Goal: Information Seeking & Learning: Learn about a topic

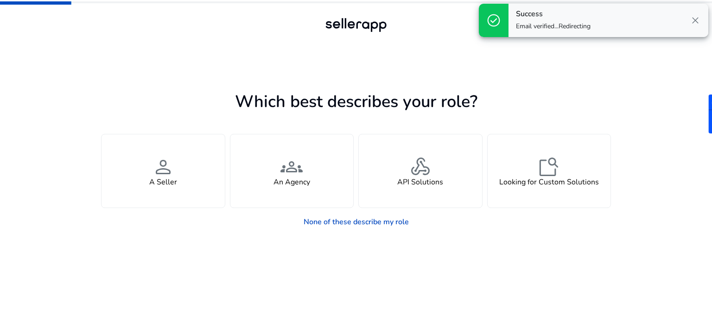
click at [695, 24] on div at bounding box center [356, 25] width 712 height 51
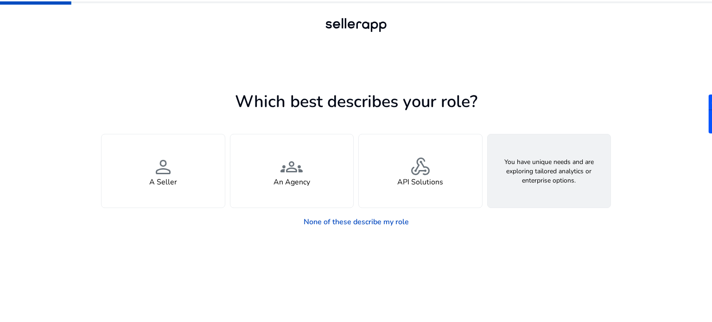
click at [573, 180] on h4 "Looking for Custom Solutions" at bounding box center [550, 182] width 100 height 9
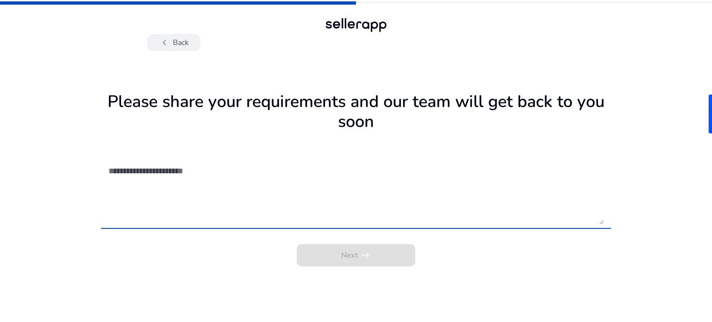
click at [167, 46] on span "chevron_left" at bounding box center [164, 42] width 11 height 11
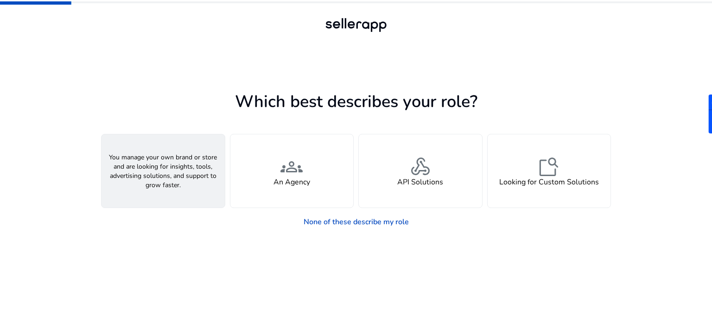
click at [196, 180] on div "person A Seller" at bounding box center [163, 171] width 123 height 73
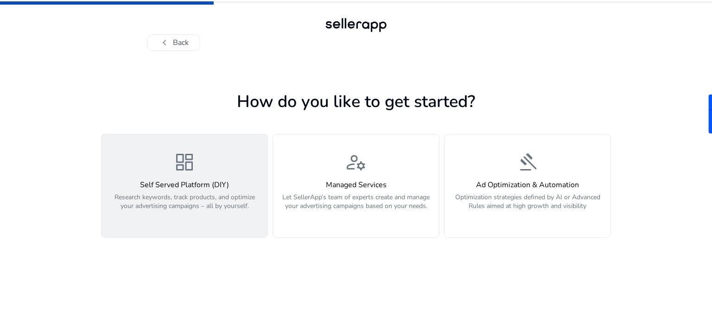
click at [177, 202] on p "Research keywords, track products, and optimize your advertising campaigns – al…" at bounding box center [184, 207] width 155 height 28
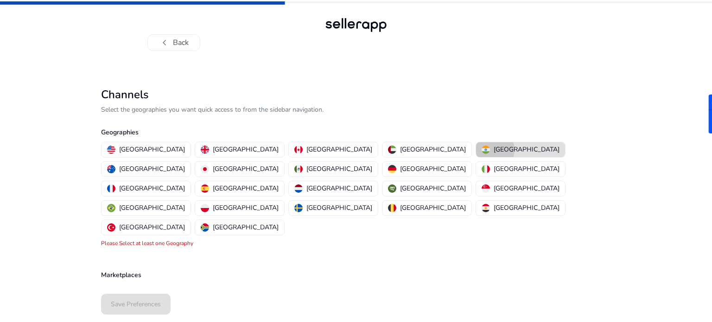
click at [482, 150] on div "[GEOGRAPHIC_DATA]" at bounding box center [521, 150] width 78 height 10
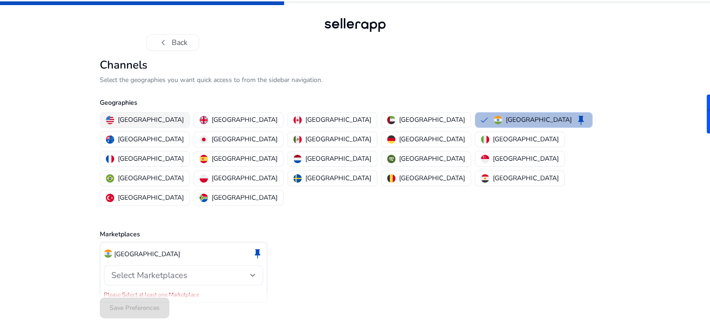
click at [141, 125] on p "United States" at bounding box center [151, 120] width 66 height 10
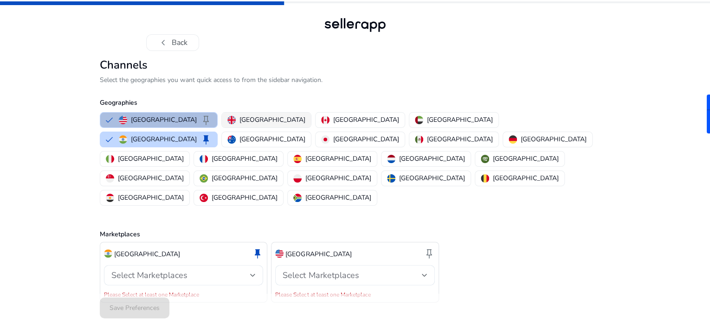
click at [239, 125] on p "United Kingdom" at bounding box center [272, 120] width 66 height 10
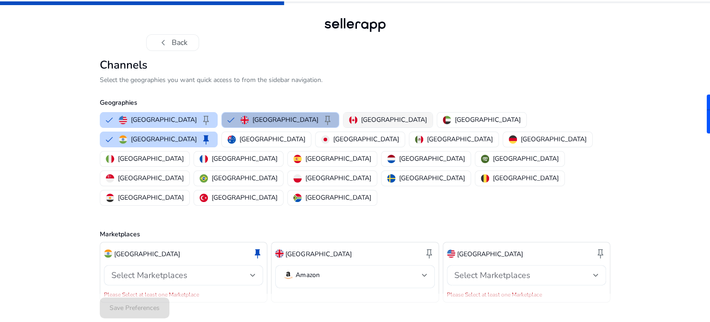
click at [361, 125] on p "Canada" at bounding box center [394, 120] width 66 height 10
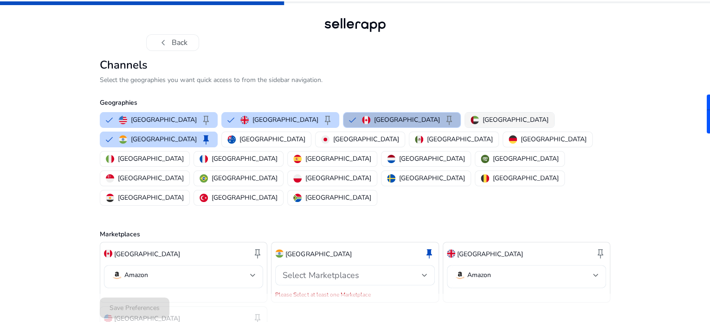
click at [482, 125] on p "United Arab Emirates" at bounding box center [515, 120] width 66 height 10
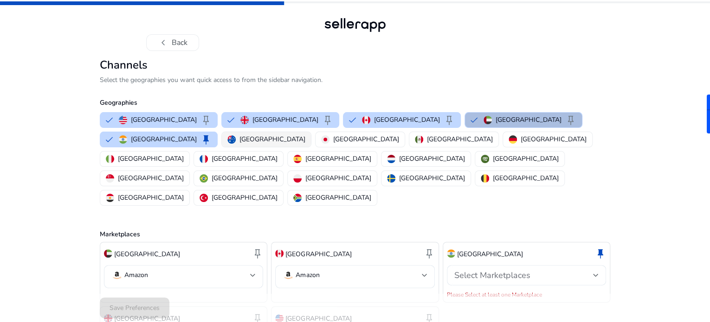
click at [239, 144] on p "Australia" at bounding box center [272, 140] width 66 height 10
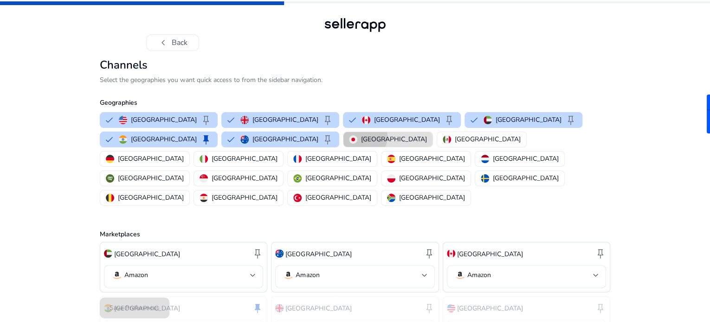
click at [361, 144] on p "Japan" at bounding box center [394, 140] width 66 height 10
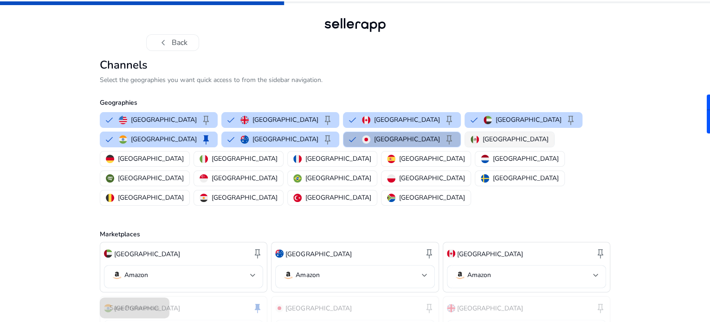
click at [482, 144] on p "Mexico" at bounding box center [515, 140] width 66 height 10
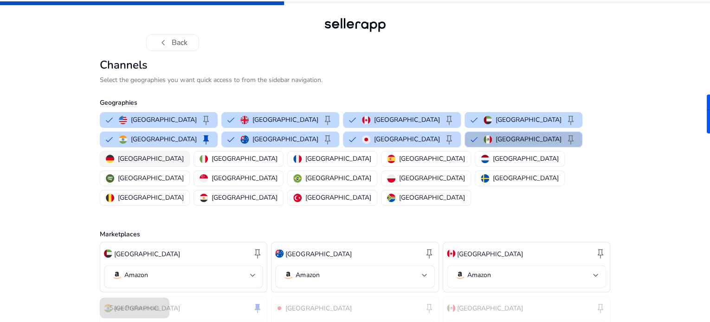
click at [184, 164] on div "Germany" at bounding box center [145, 159] width 78 height 10
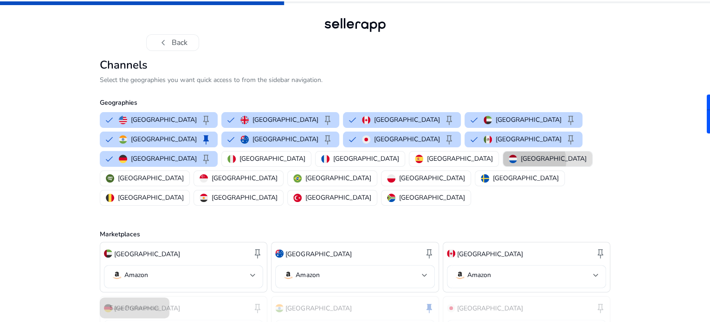
click at [574, 164] on p "Netherlands" at bounding box center [553, 159] width 66 height 10
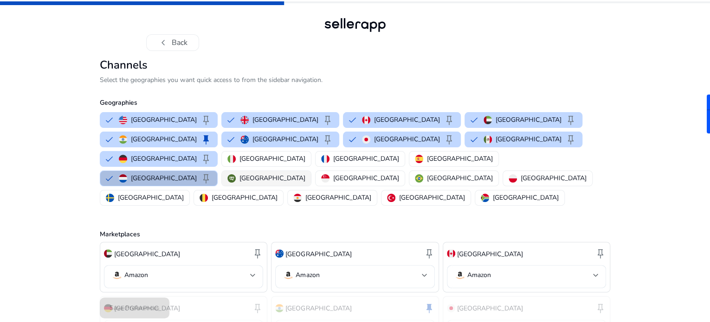
click at [239, 183] on p "Saudi Arabia" at bounding box center [272, 178] width 66 height 10
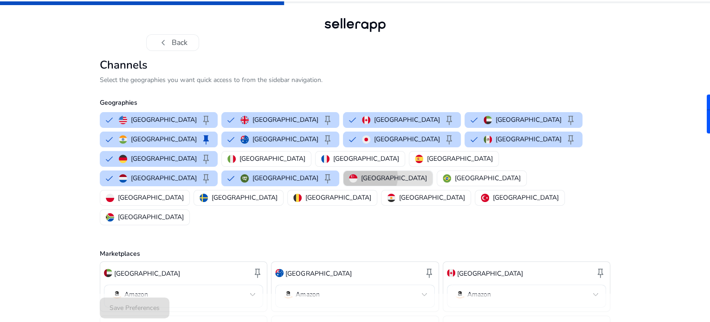
click at [361, 183] on p "Singapore" at bounding box center [394, 178] width 66 height 10
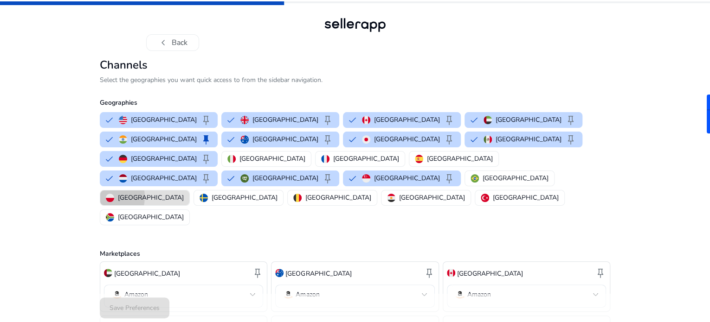
click at [189, 191] on button "Poland" at bounding box center [144, 198] width 89 height 15
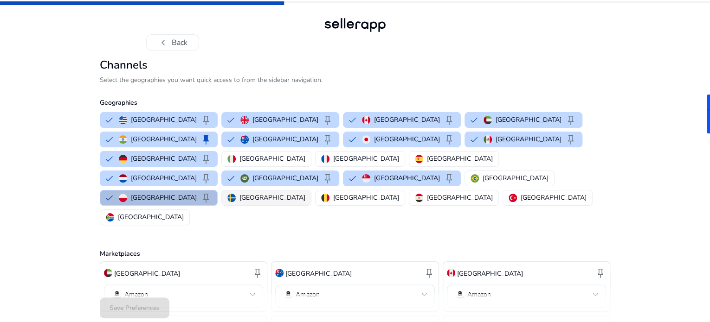
click at [236, 194] on img "button" at bounding box center [231, 198] width 8 height 8
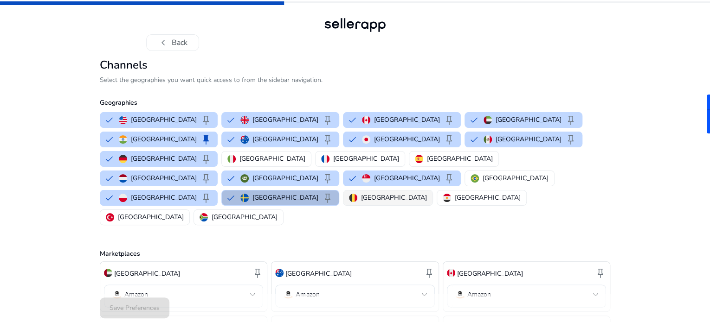
click at [361, 203] on p "Belgium" at bounding box center [394, 198] width 66 height 10
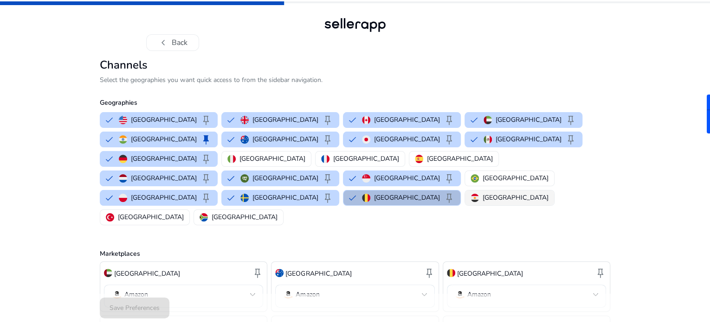
click at [482, 203] on p "Egypt" at bounding box center [515, 198] width 66 height 10
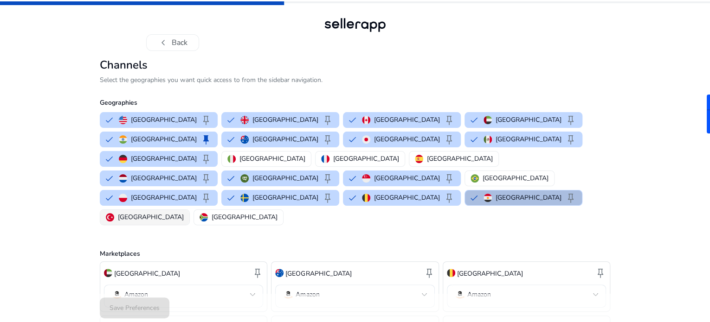
click at [184, 212] on div "Turkey" at bounding box center [145, 217] width 78 height 10
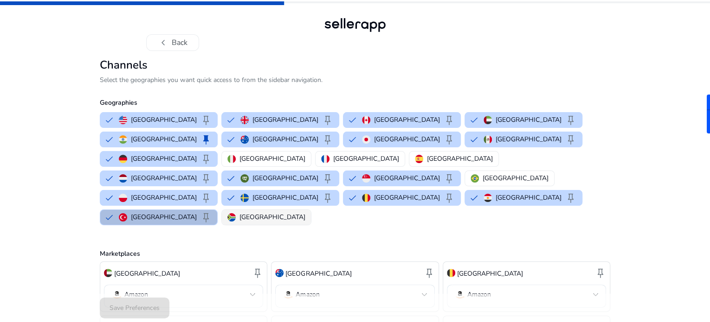
click at [305, 212] on p "South Africa" at bounding box center [272, 217] width 66 height 10
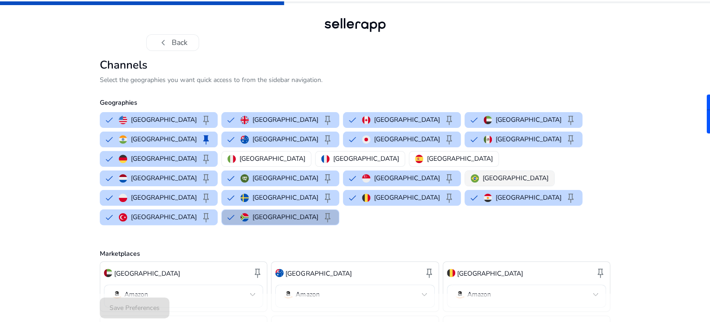
click at [482, 183] on p "Brazil" at bounding box center [515, 178] width 66 height 10
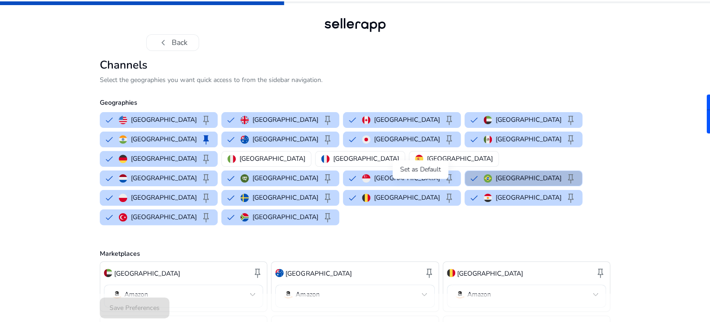
click at [440, 167] on div "Set as Default" at bounding box center [420, 169] width 56 height 19
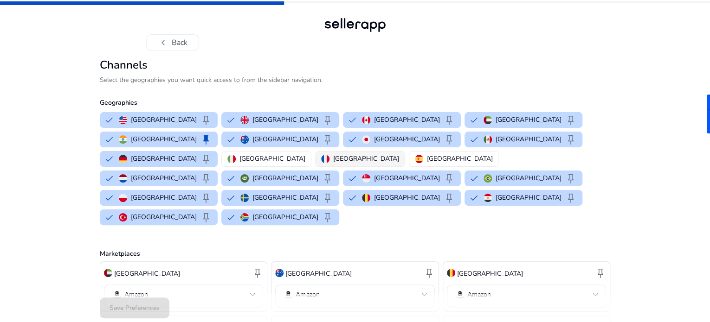
click at [399, 164] on p "France" at bounding box center [366, 159] width 66 height 10
click at [523, 168] on div "United States keep United Kingdom keep Canada keep United Arab Emirates keep In…" at bounding box center [353, 168] width 514 height 117
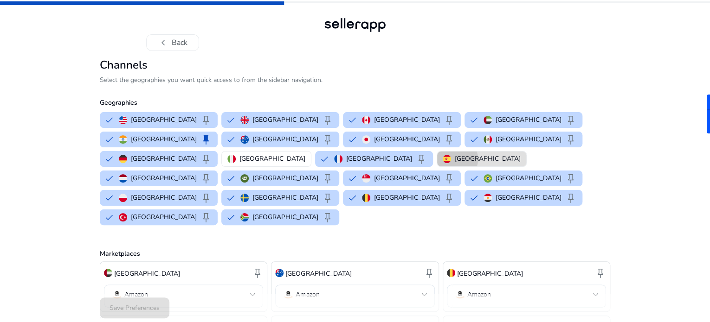
click at [520, 164] on p "[GEOGRAPHIC_DATA]" at bounding box center [488, 159] width 66 height 10
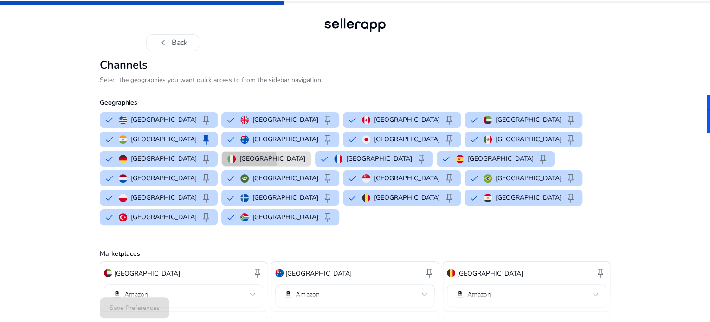
click at [305, 164] on p "[GEOGRAPHIC_DATA]" at bounding box center [272, 159] width 66 height 10
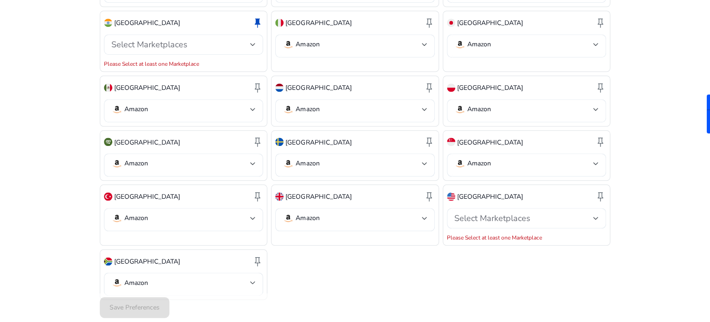
scroll to position [416, 0]
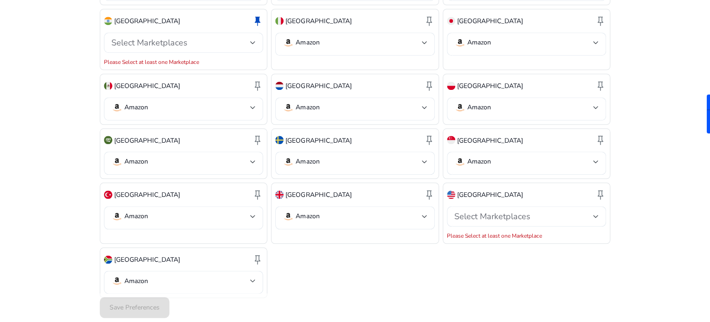
click at [129, 310] on div "Save Preferences" at bounding box center [355, 308] width 510 height 28
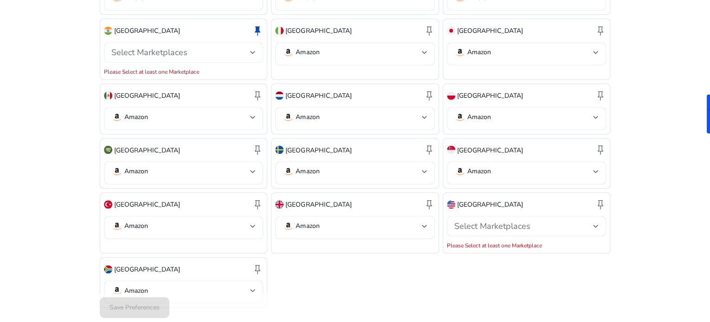
scroll to position [323, 0]
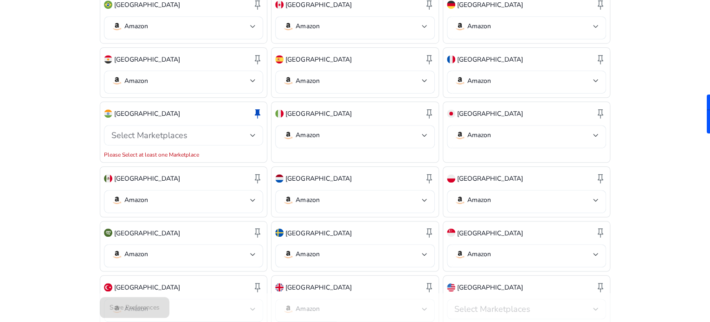
click at [224, 130] on div "Select Marketplaces" at bounding box center [180, 135] width 139 height 10
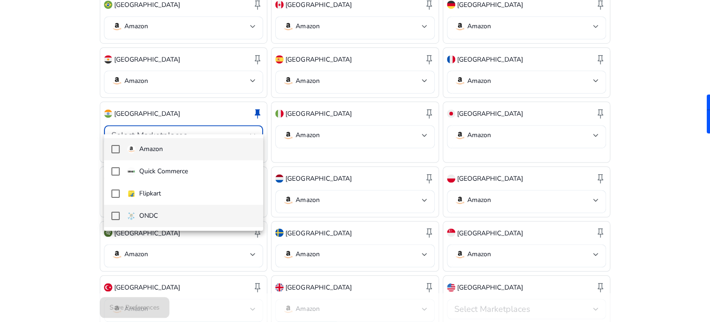
drag, startPoint x: 160, startPoint y: 174, endPoint x: 109, endPoint y: 220, distance: 68.7
click at [109, 220] on div "Amazon Quick Commerce Flipkart ONDC" at bounding box center [184, 183] width 160 height 96
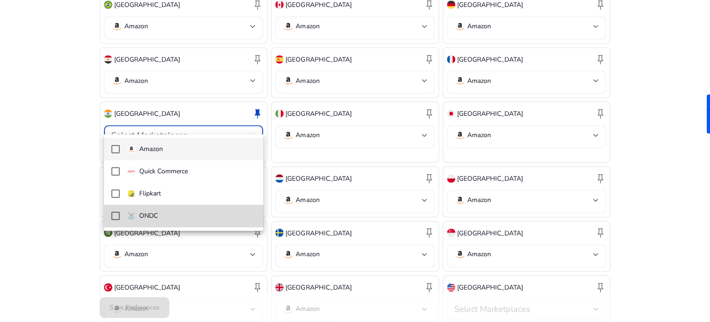
click at [147, 218] on p "ONDC" at bounding box center [148, 216] width 19 height 10
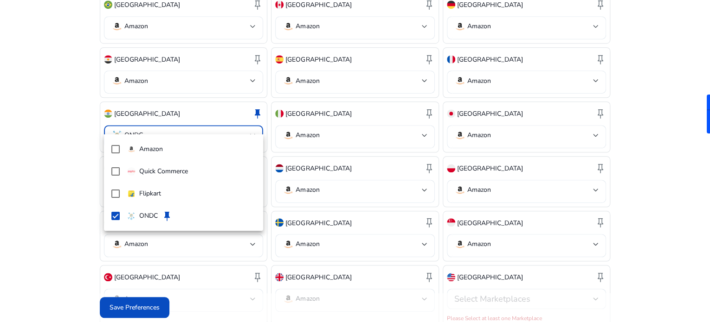
click at [66, 90] on div at bounding box center [355, 161] width 710 height 322
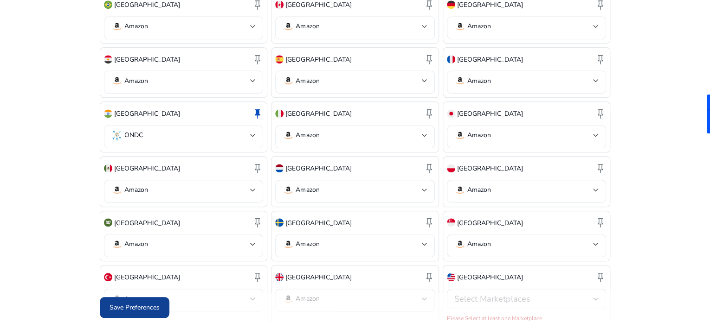
click at [149, 309] on span "Save Preferences" at bounding box center [134, 308] width 50 height 10
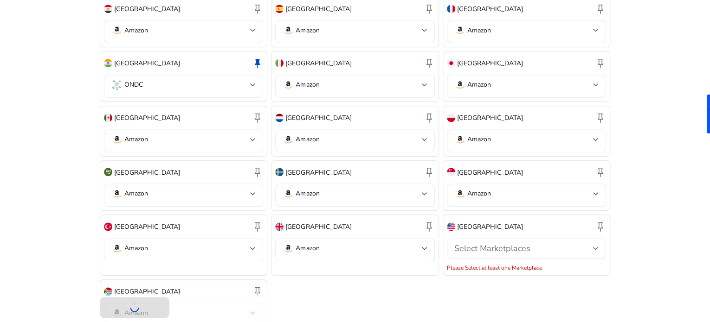
scroll to position [406, 0]
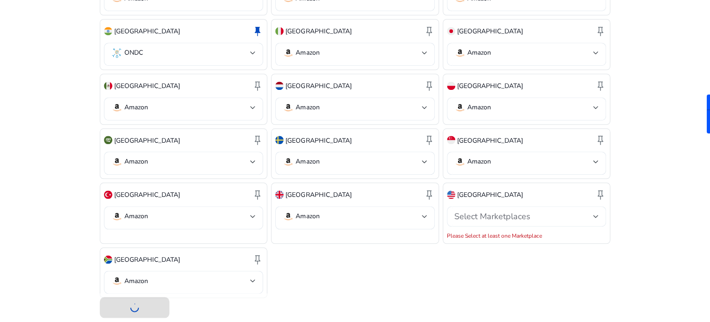
click at [493, 211] on span "Select Marketplaces" at bounding box center [492, 216] width 76 height 11
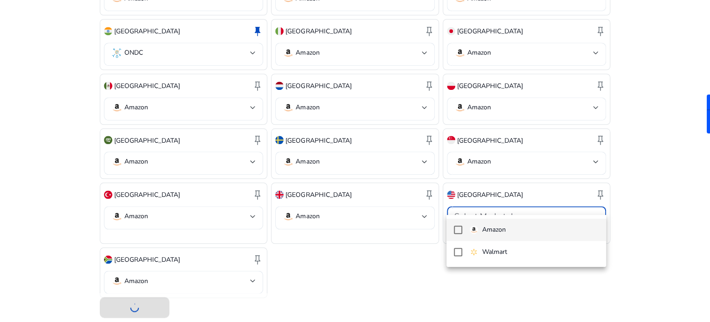
click at [492, 232] on p "Amazon" at bounding box center [493, 230] width 24 height 10
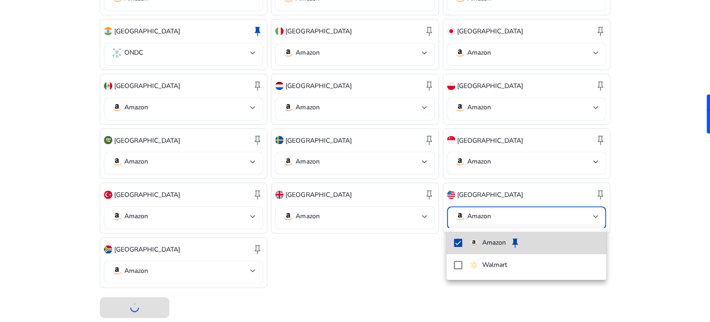
scroll to position [396, 0]
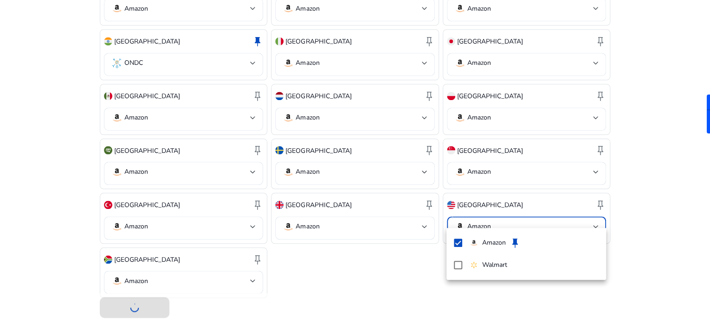
click at [404, 261] on div at bounding box center [355, 161] width 710 height 322
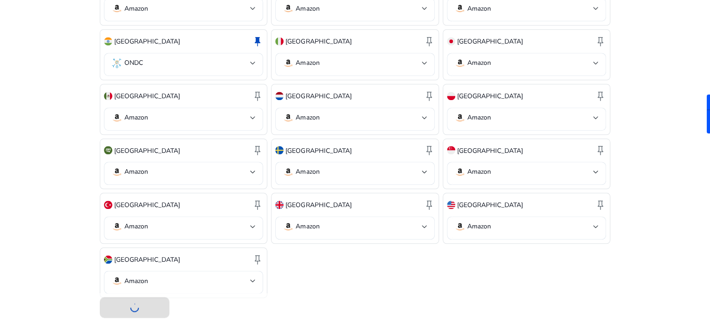
scroll to position [210, 0]
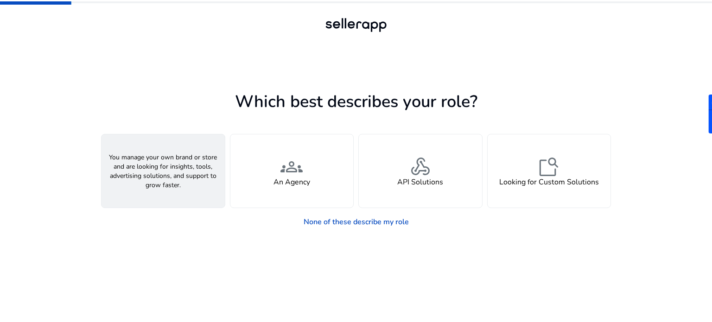
click at [175, 172] on div "person A Seller" at bounding box center [163, 171] width 123 height 73
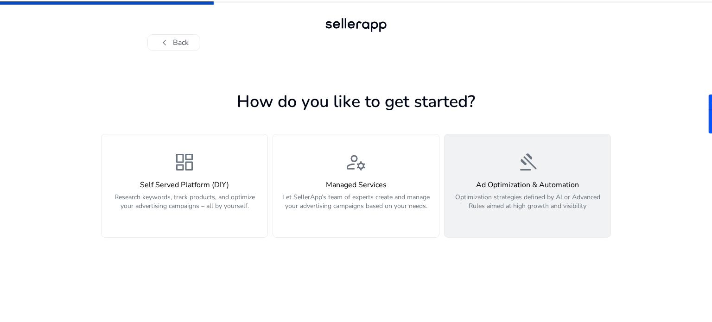
click at [557, 176] on div "gavel Ad Optimization & Automation Optimization strategies defined by AI or Adv…" at bounding box center [527, 186] width 155 height 70
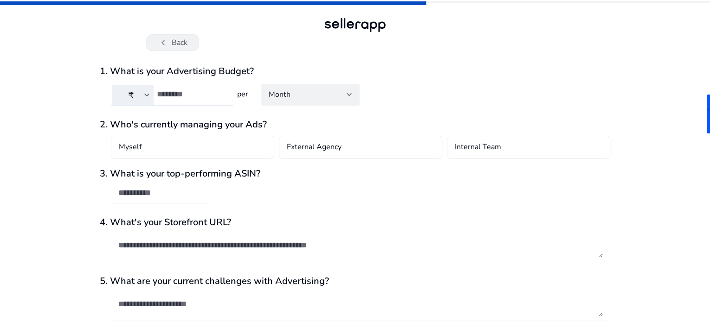
click at [178, 40] on button "chevron_left Back" at bounding box center [172, 42] width 53 height 17
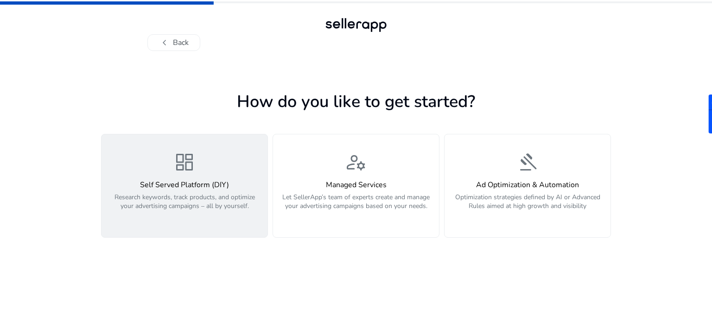
click at [228, 196] on p "Research keywords, track products, and optimize your advertising campaigns – al…" at bounding box center [184, 207] width 155 height 28
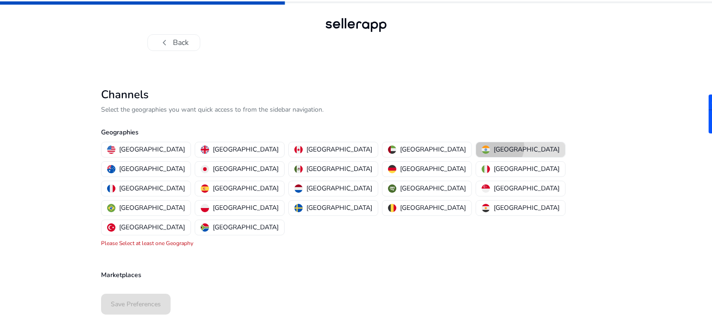
click at [494, 147] on p "[GEOGRAPHIC_DATA]" at bounding box center [527, 150] width 66 height 10
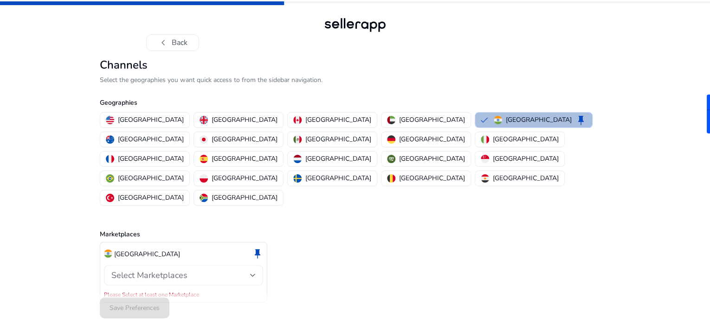
click at [200, 270] on div "Select Marketplaces" at bounding box center [180, 275] width 139 height 10
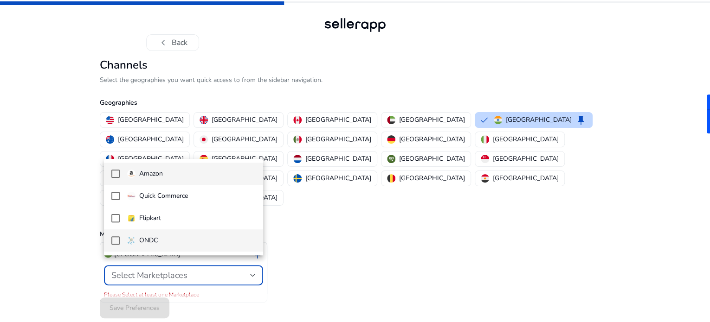
click at [164, 243] on span "ONDC" at bounding box center [191, 241] width 129 height 10
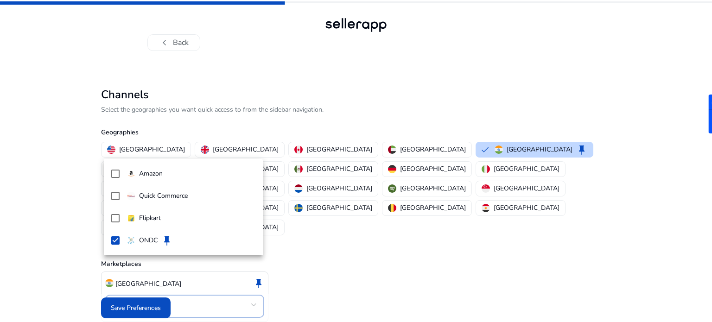
click at [135, 303] on div at bounding box center [356, 161] width 712 height 322
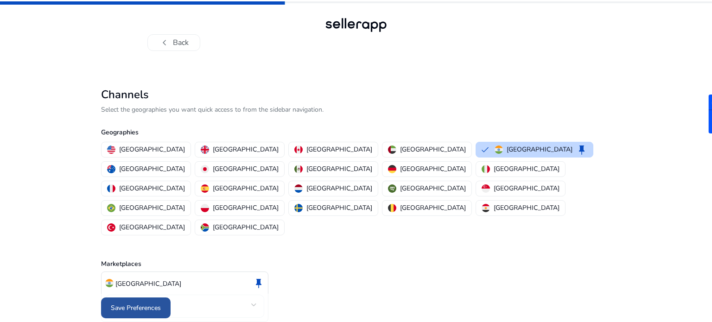
click at [139, 307] on span "Save Preferences" at bounding box center [136, 308] width 50 height 10
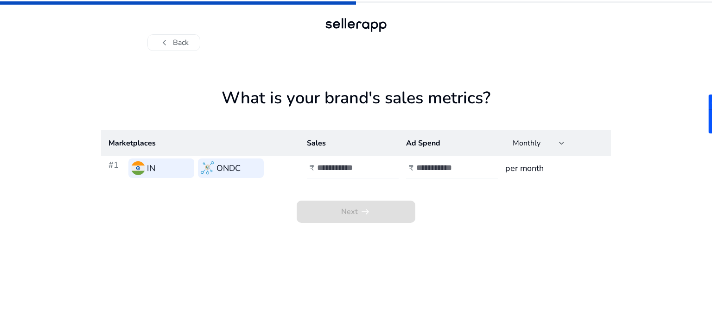
click at [346, 172] on input "number" at bounding box center [348, 168] width 63 height 10
click at [346, 172] on input "*****" at bounding box center [348, 168] width 63 height 10
type input "******"
click at [439, 169] on input "number" at bounding box center [447, 168] width 63 height 10
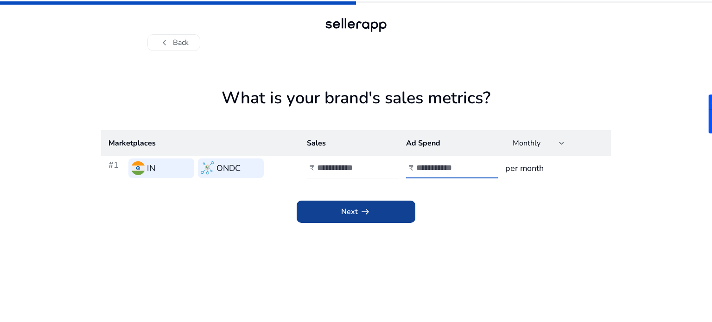
type input "*****"
click at [360, 207] on span "arrow_right_alt" at bounding box center [365, 211] width 11 height 11
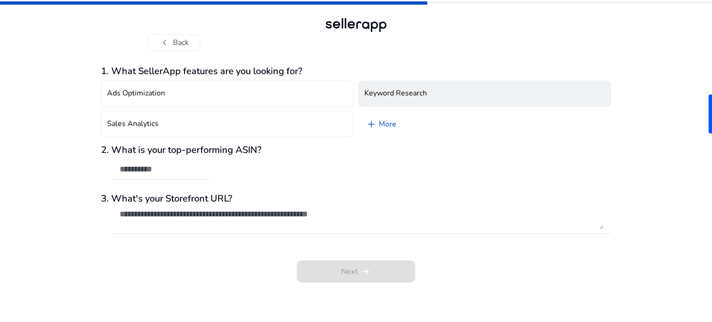
click at [432, 102] on button "Keyword Research" at bounding box center [485, 94] width 253 height 26
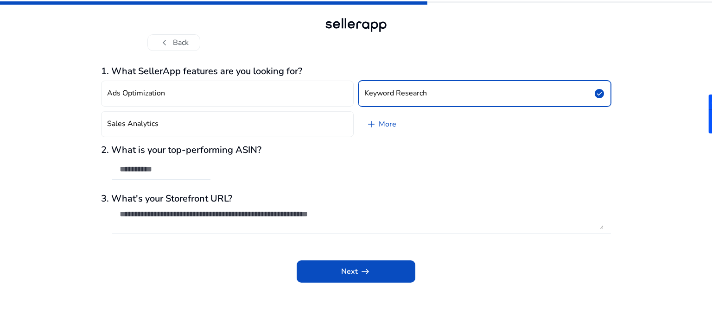
click at [168, 175] on div at bounding box center [161, 170] width 83 height 20
click at [183, 224] on textarea at bounding box center [362, 219] width 484 height 20
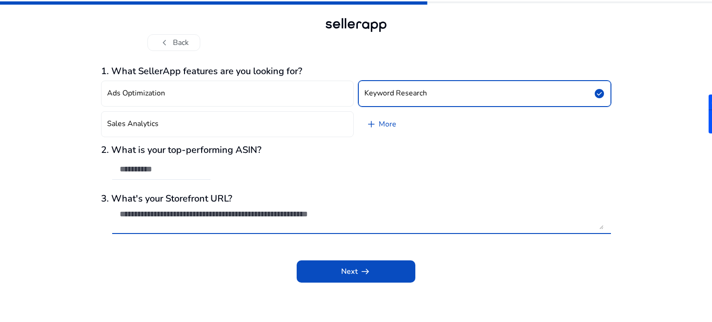
click at [244, 210] on textarea at bounding box center [362, 219] width 484 height 20
paste textarea "**********"
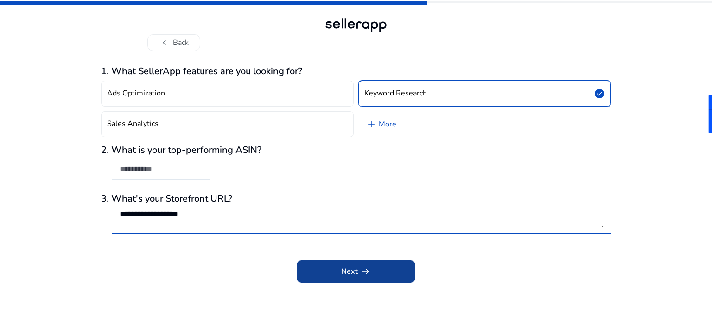
type textarea "**********"
click at [371, 272] on span at bounding box center [356, 272] width 119 height 22
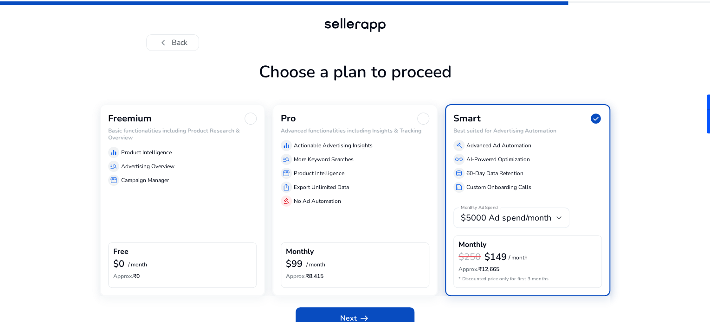
click at [239, 186] on div "storefront Campaign Manager" at bounding box center [182, 180] width 148 height 11
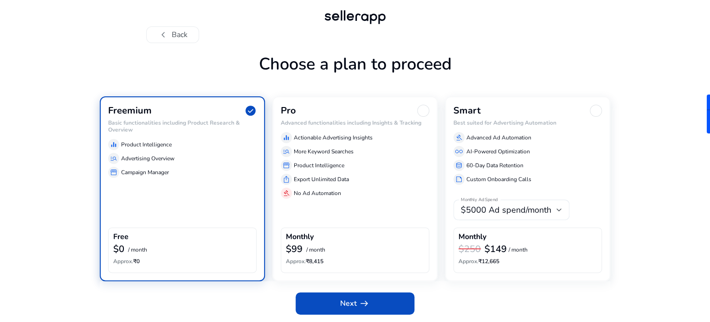
scroll to position [37, 0]
click at [346, 301] on span "Next arrow_right_alt" at bounding box center [355, 303] width 30 height 11
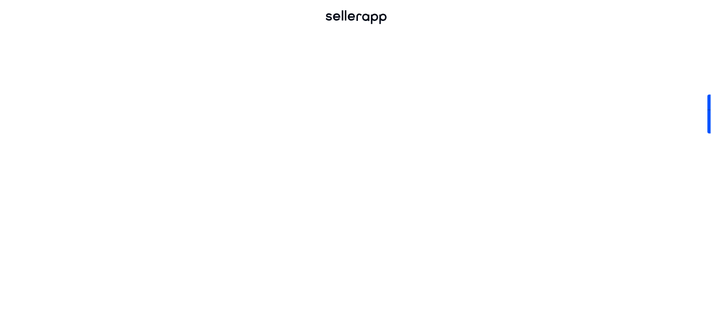
scroll to position [0, 0]
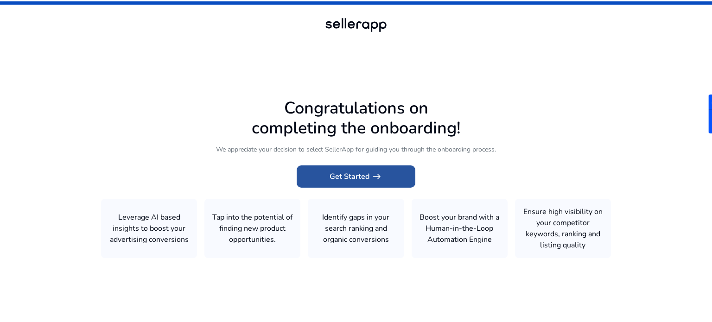
click at [365, 173] on span "Get Started arrow_right_alt" at bounding box center [356, 176] width 53 height 11
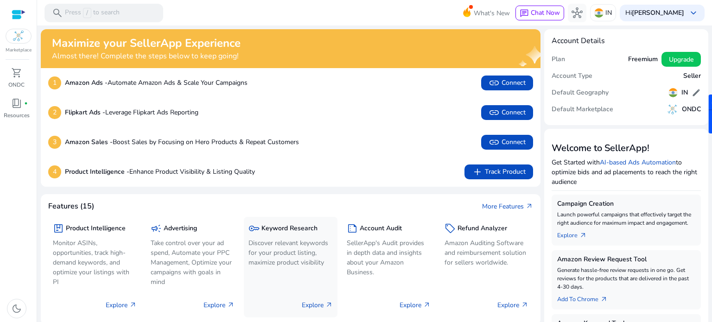
click at [267, 235] on div "key Keyword Research Discover relevant keywords for your product listing, maxim…" at bounding box center [291, 246] width 84 height 49
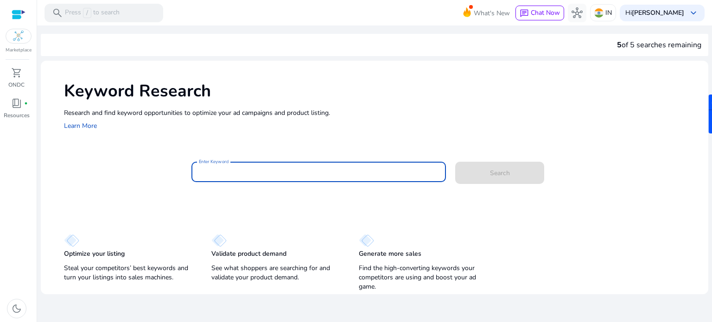
click at [260, 170] on input "Enter Keyword" at bounding box center [319, 172] width 240 height 10
click at [272, 169] on input "Enter Keyword" at bounding box center [319, 172] width 240 height 10
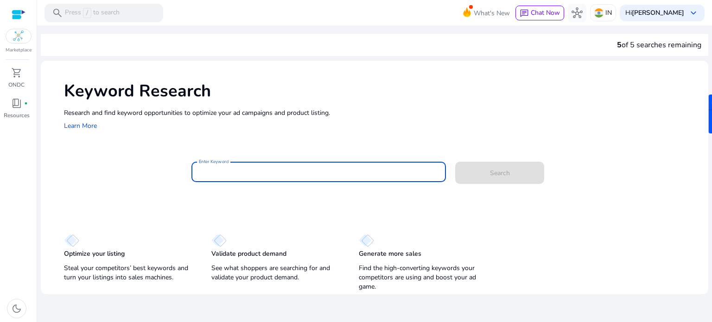
click at [272, 169] on input "Enter Keyword" at bounding box center [319, 172] width 240 height 10
paste input "**********"
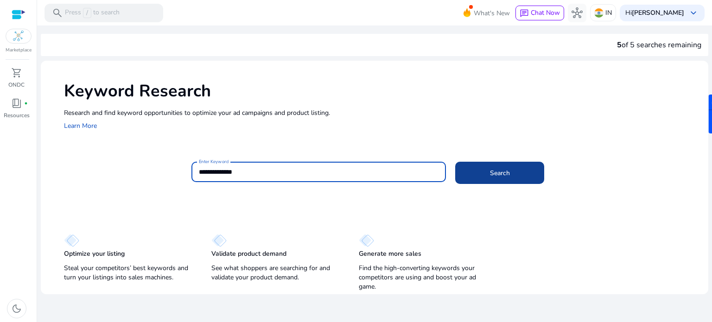
type input "**********"
click at [496, 169] on span "Search" at bounding box center [500, 173] width 20 height 10
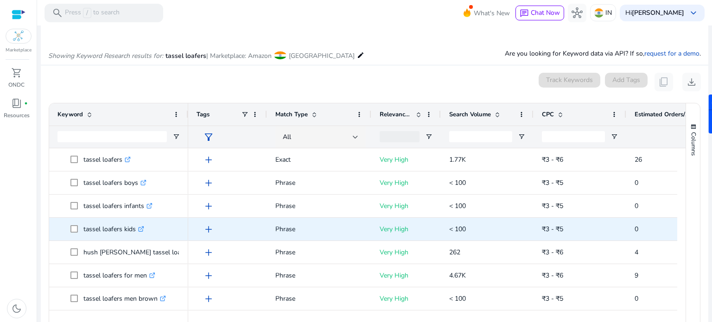
scroll to position [93, 0]
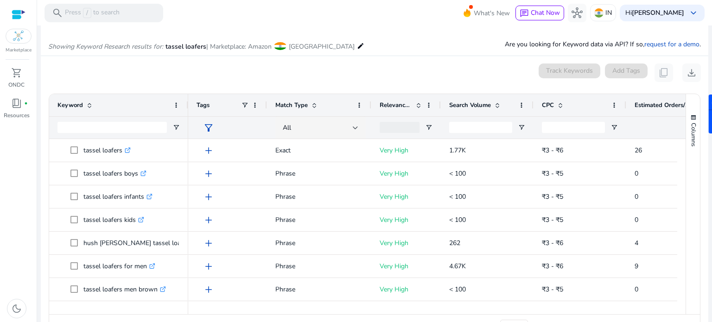
click at [357, 48] on mat-icon "edit" at bounding box center [360, 45] width 7 height 11
click at [297, 43] on span "[GEOGRAPHIC_DATA]" at bounding box center [322, 46] width 66 height 9
click at [286, 46] on span at bounding box center [280, 46] width 13 height 8
click at [284, 46] on span at bounding box center [280, 46] width 13 height 8
click at [293, 48] on span "[GEOGRAPHIC_DATA]" at bounding box center [322, 46] width 66 height 9
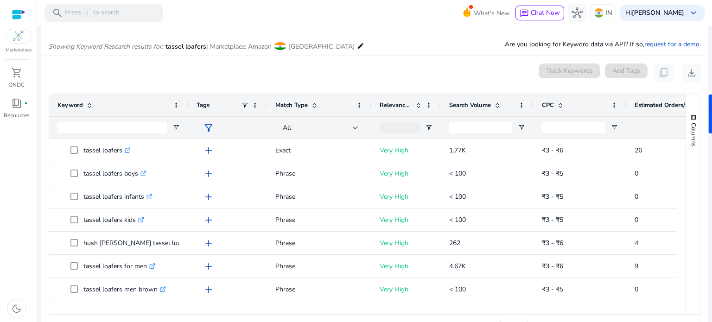
click at [293, 48] on span "[GEOGRAPHIC_DATA]" at bounding box center [322, 46] width 66 height 9
click at [604, 14] on img at bounding box center [599, 12] width 9 height 9
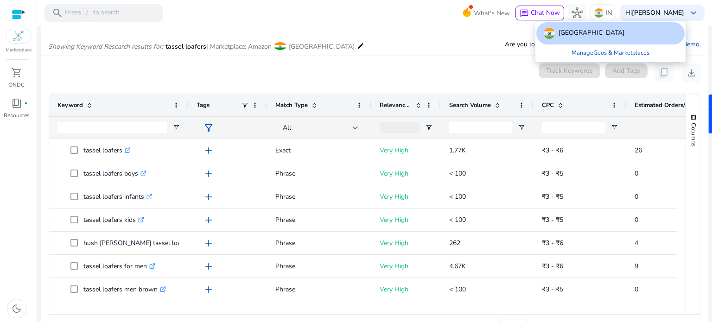
click at [325, 64] on div at bounding box center [356, 161] width 712 height 322
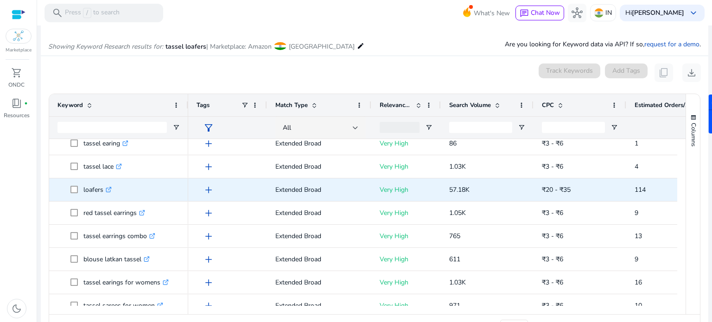
scroll to position [0, 0]
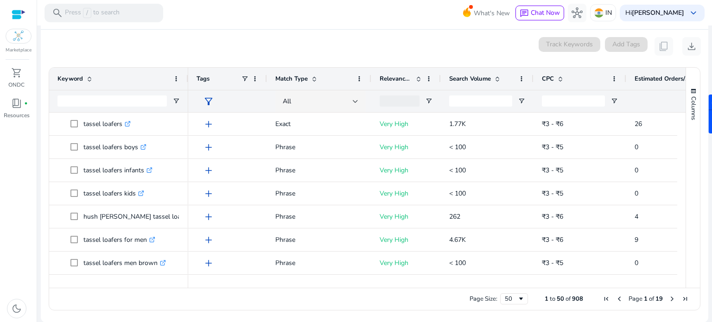
click at [411, 77] on span "Relevance Score" at bounding box center [396, 79] width 32 height 8
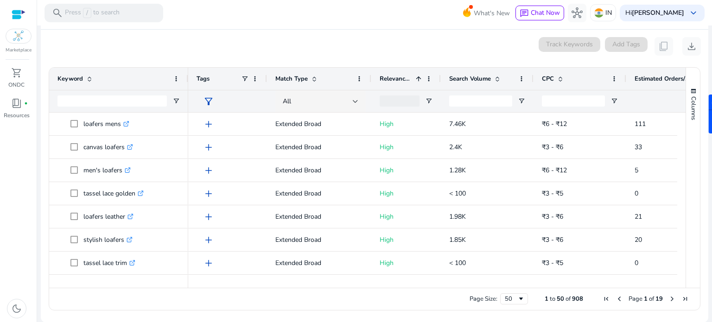
click at [401, 78] on span "Relevance Score" at bounding box center [396, 79] width 32 height 8
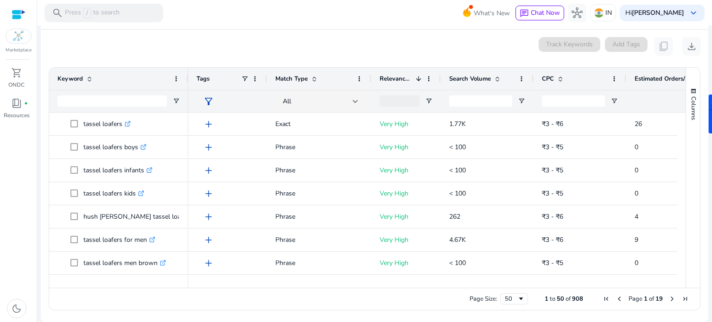
click at [401, 78] on span "Relevance Score" at bounding box center [396, 79] width 32 height 8
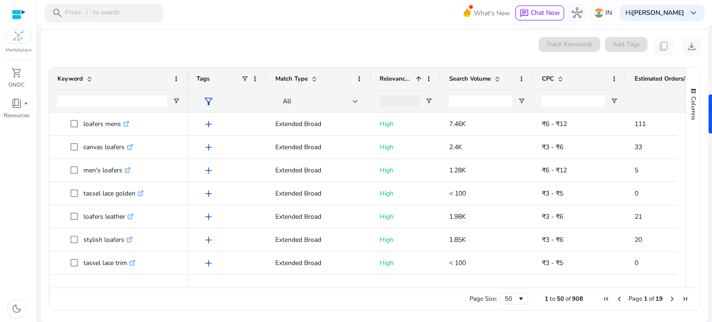
click at [401, 78] on span "Relevance Score" at bounding box center [396, 79] width 32 height 8
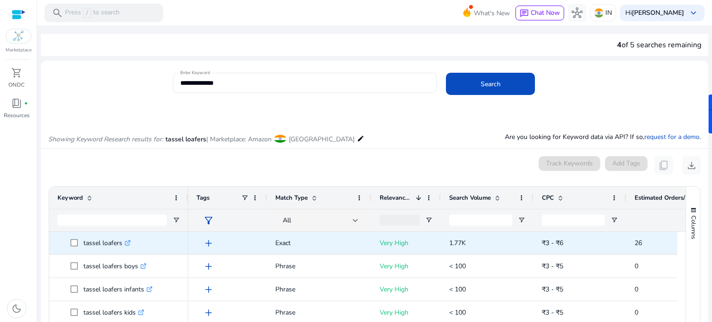
scroll to position [119, 0]
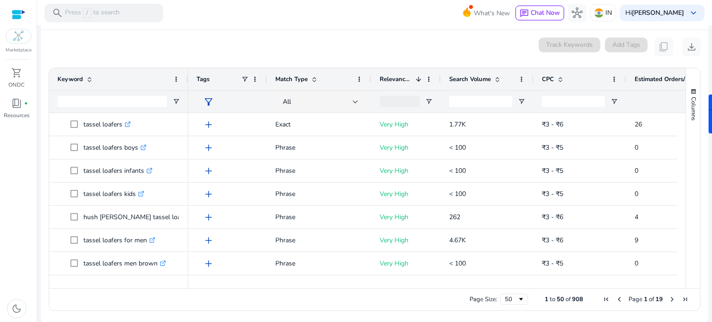
click at [475, 77] on span "Search Volume" at bounding box center [470, 79] width 42 height 8
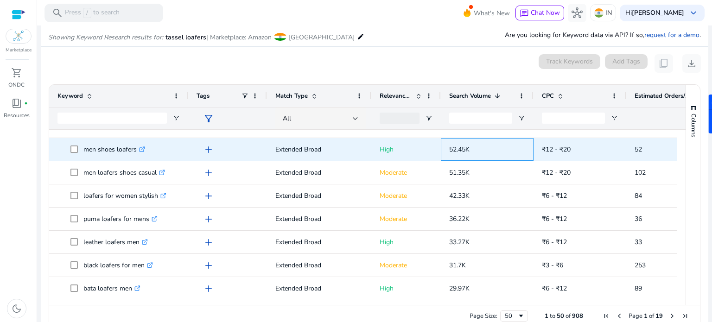
click at [455, 139] on span "52.45K" at bounding box center [487, 149] width 76 height 25
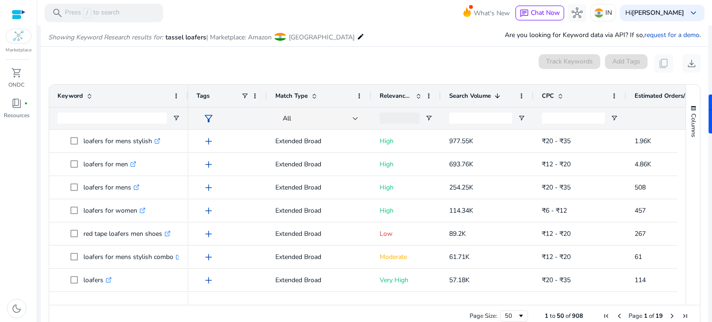
click at [401, 94] on span "Relevance Score" at bounding box center [396, 96] width 32 height 8
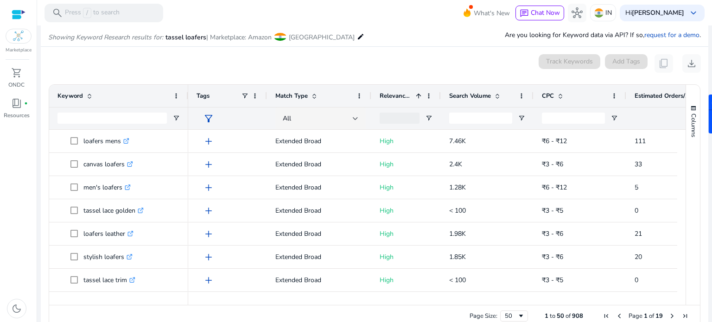
click at [401, 94] on span "Relevance Score" at bounding box center [396, 96] width 32 height 8
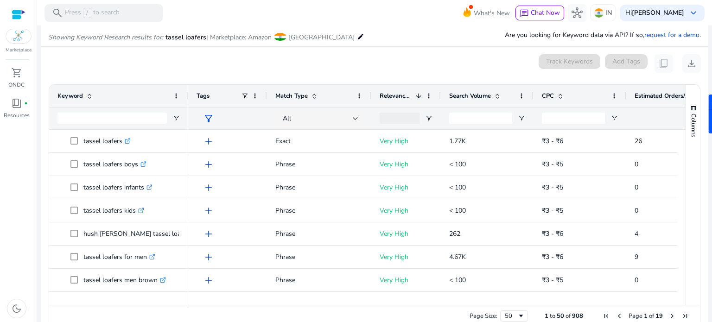
click at [469, 91] on div "Search Volume" at bounding box center [482, 96] width 66 height 18
click at [469, 91] on div "Search Volume 1" at bounding box center [482, 96] width 66 height 18
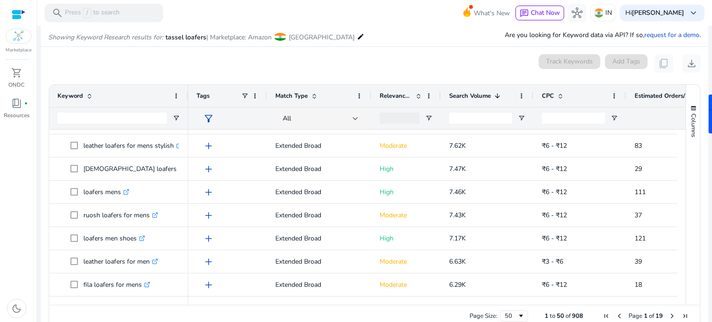
scroll to position [992, 0]
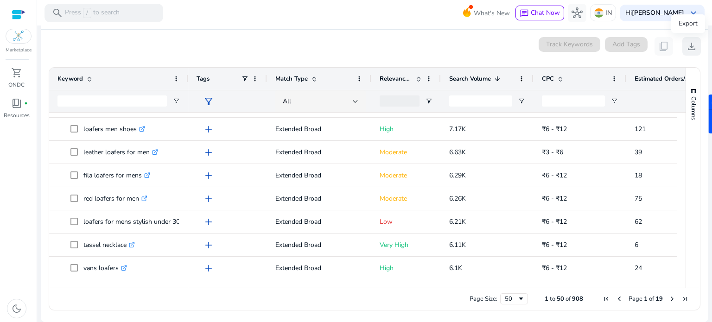
click at [690, 45] on span "download" at bounding box center [691, 46] width 11 height 11
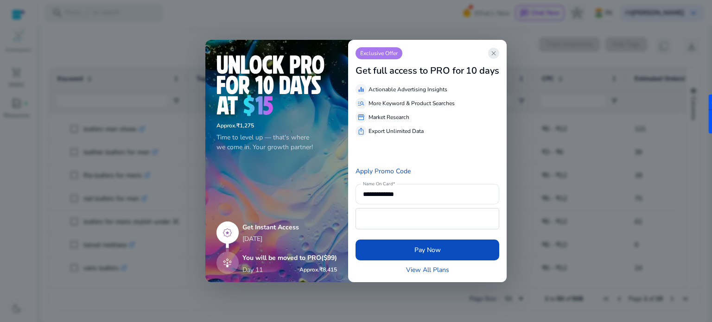
click at [496, 57] on span "close" at bounding box center [493, 53] width 7 height 7
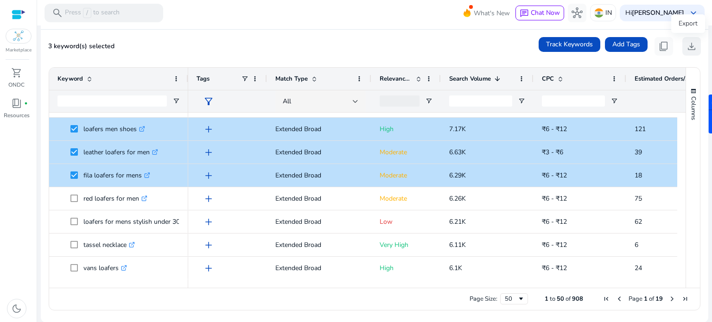
click at [686, 45] on span "download" at bounding box center [691, 46] width 11 height 11
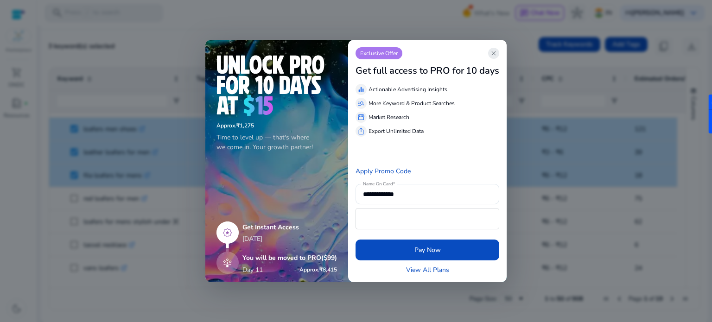
click at [493, 55] on span "close" at bounding box center [493, 53] width 7 height 7
